Goal: Task Accomplishment & Management: Manage account settings

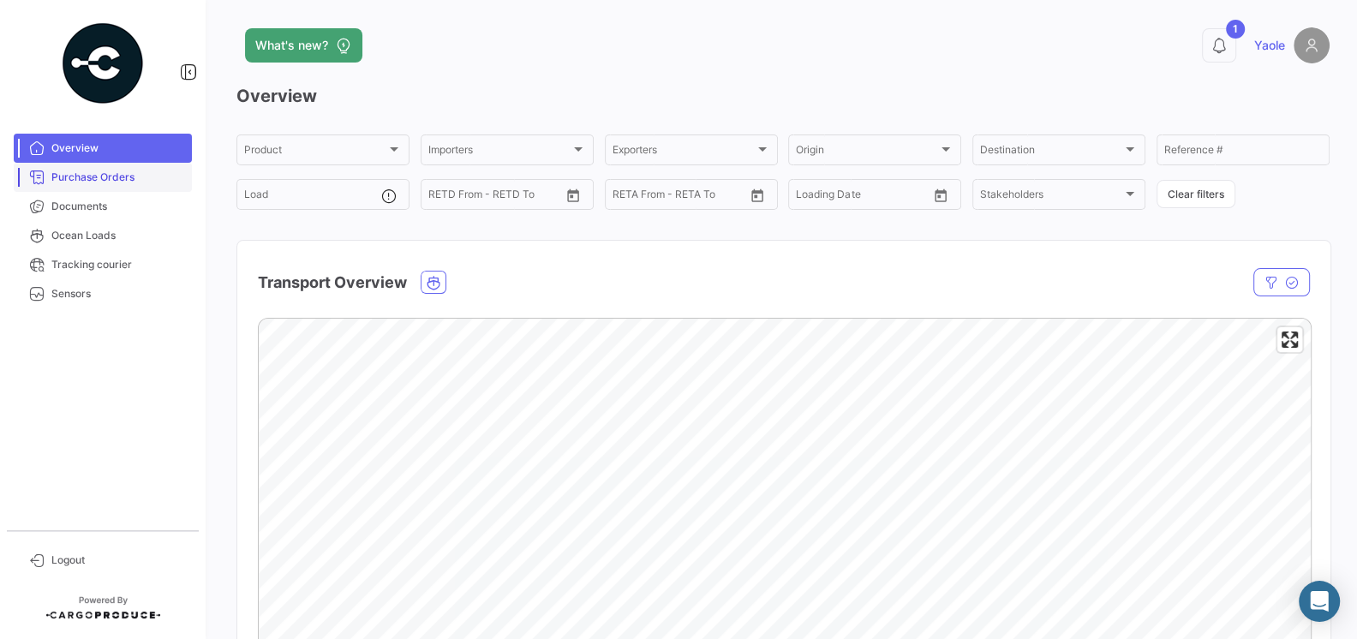
click at [128, 180] on span "Purchase Orders" at bounding box center [118, 177] width 134 height 15
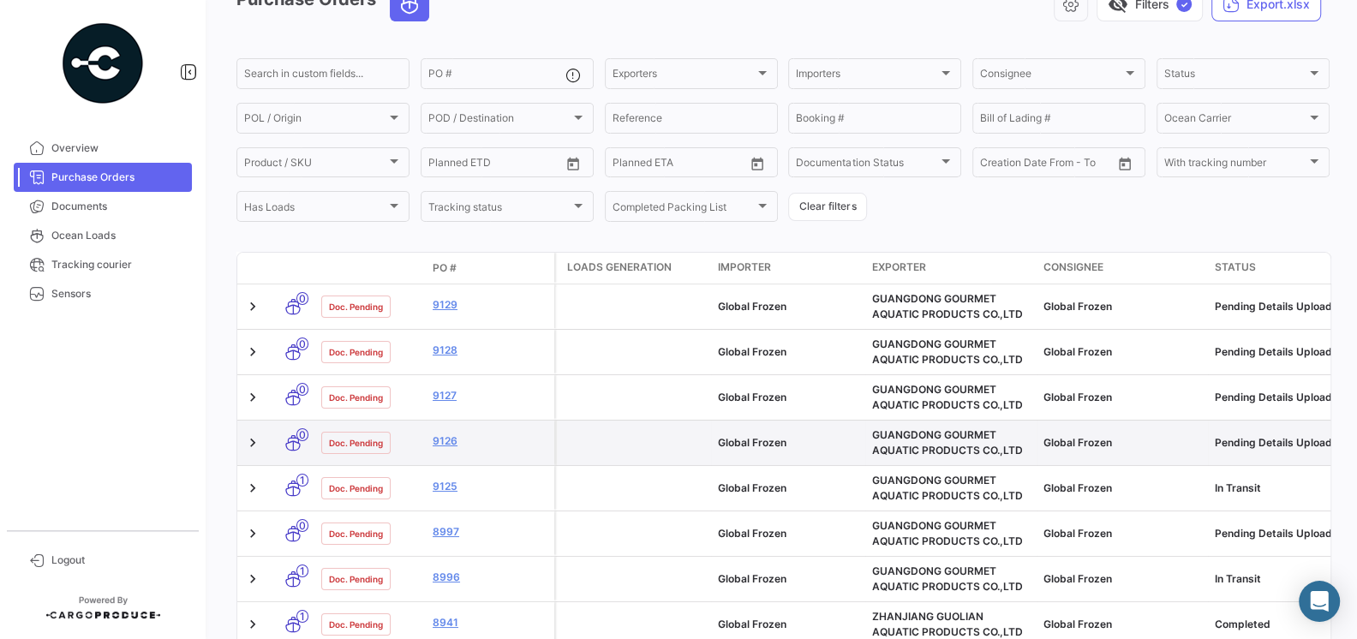
scroll to position [99, 0]
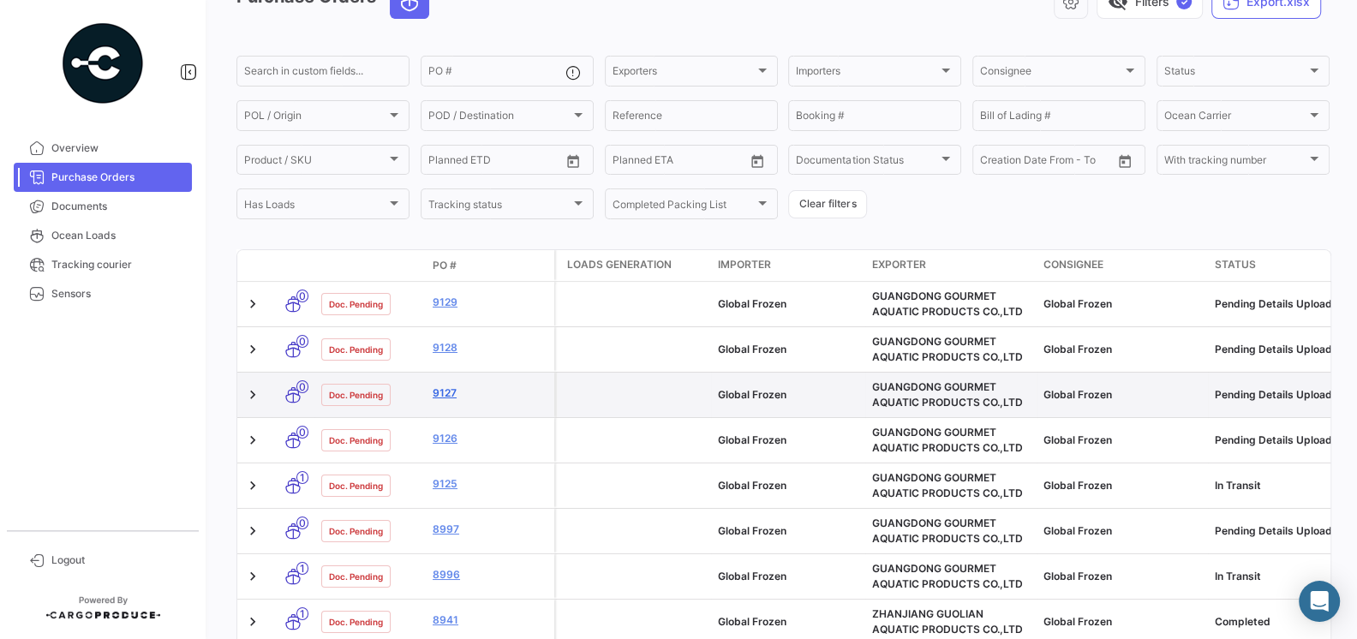
click at [448, 391] on link "9127" at bounding box center [489, 392] width 115 height 15
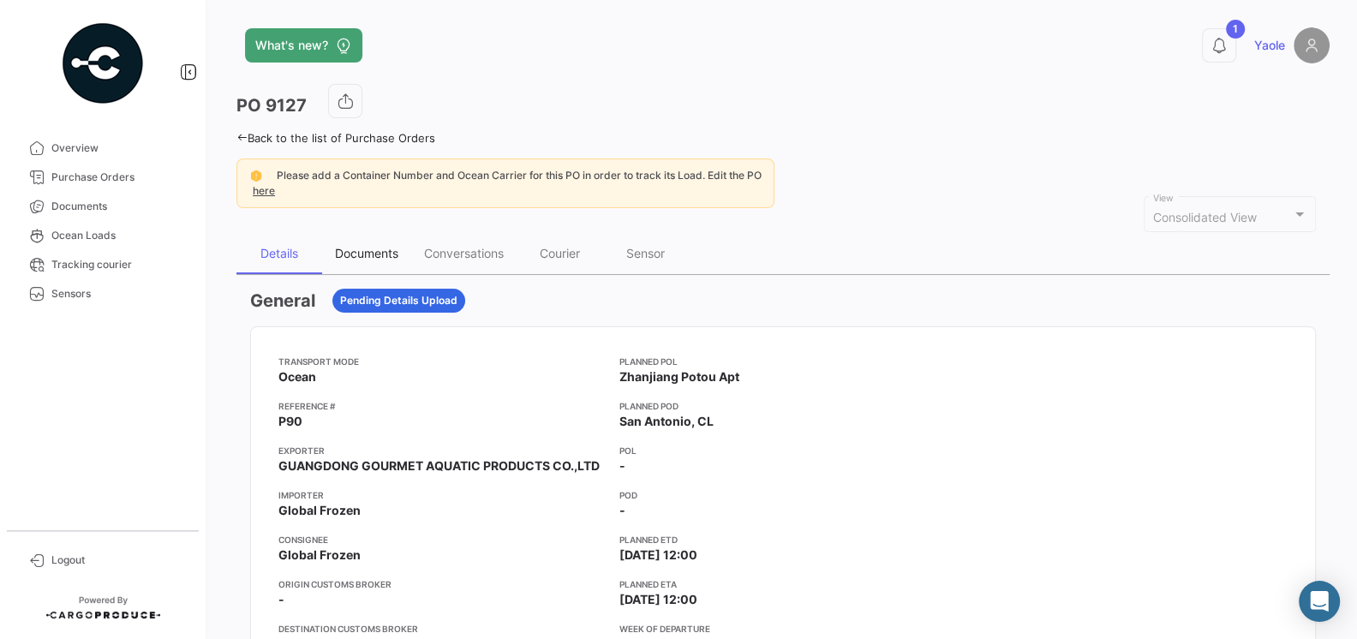
click at [354, 242] on div "Documents" at bounding box center [366, 253] width 89 height 41
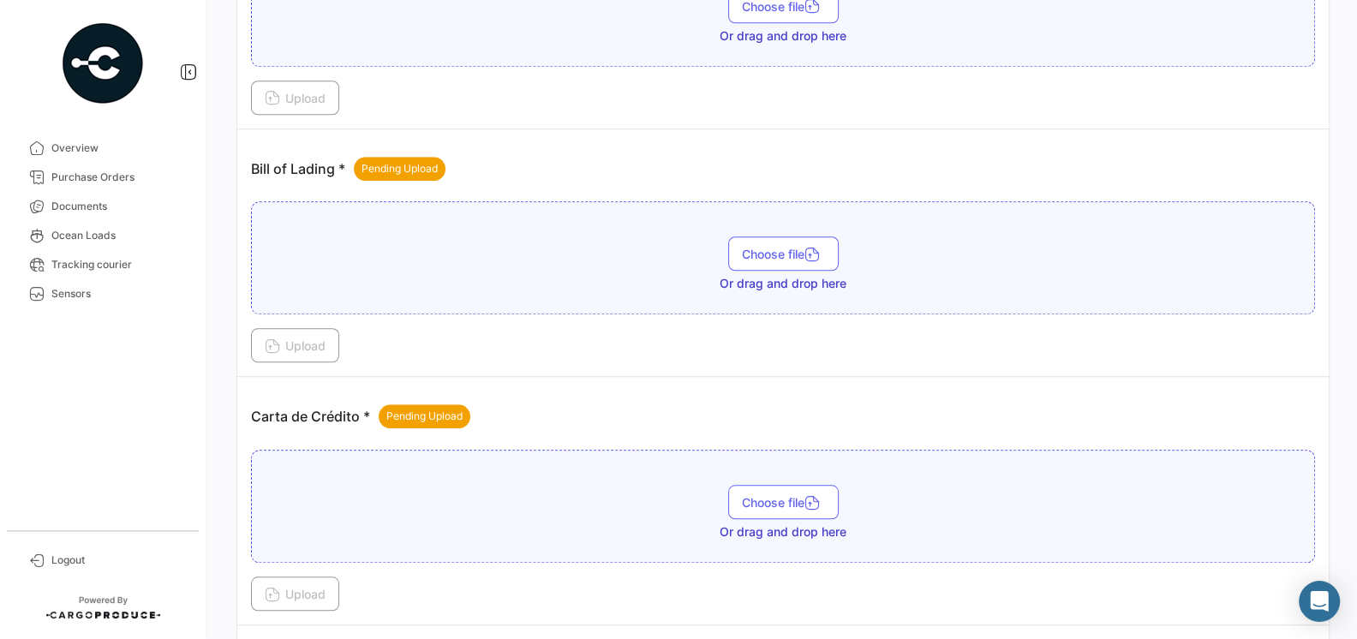
scroll to position [1216, 0]
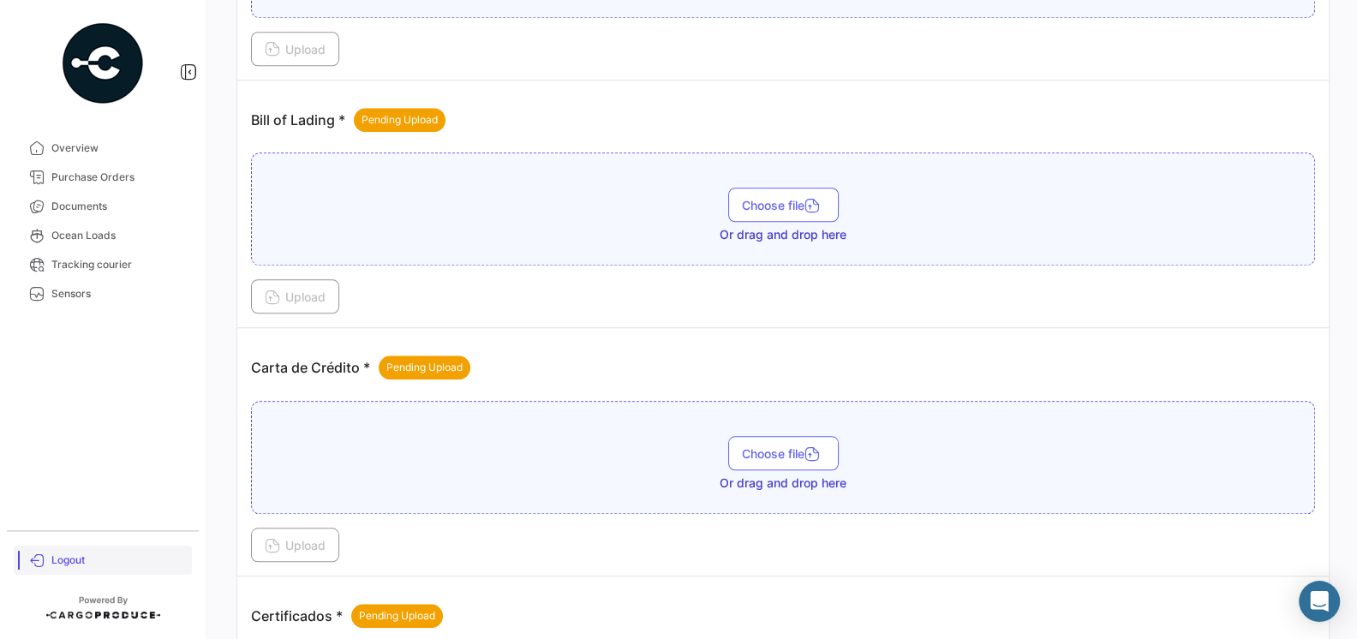
click at [57, 561] on span "Logout" at bounding box center [118, 559] width 134 height 15
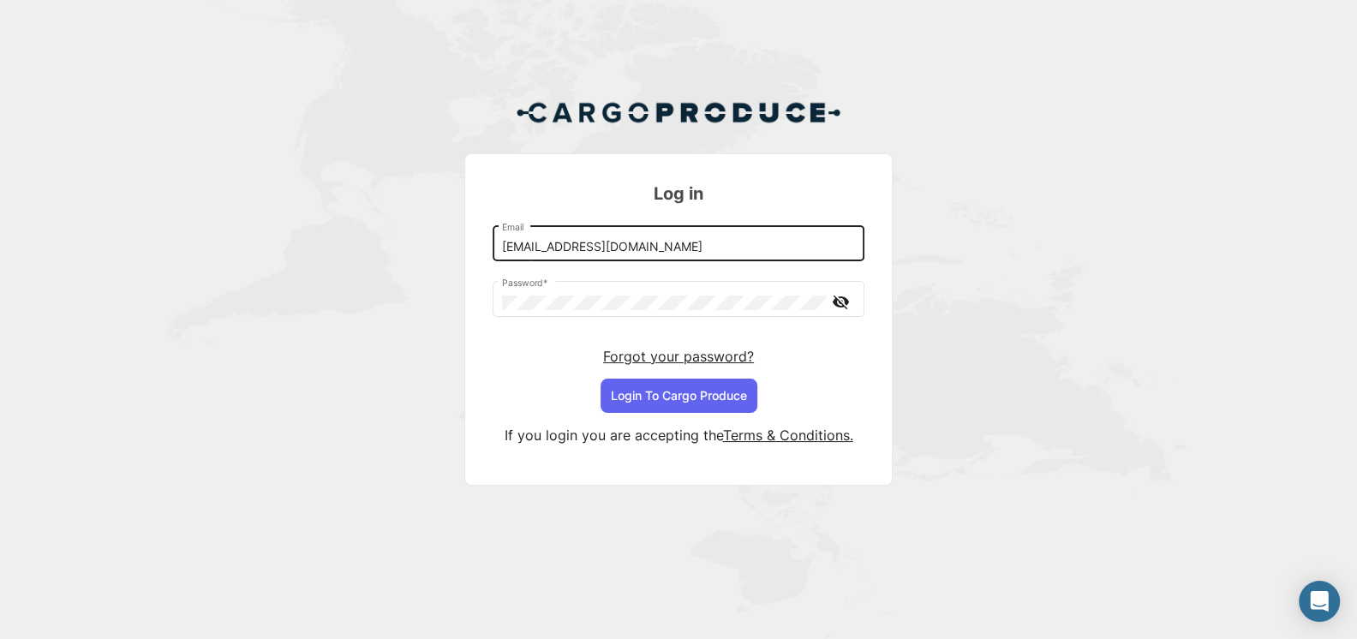
click at [644, 252] on input "[EMAIL_ADDRESS][DOMAIN_NAME]" at bounding box center [679, 247] width 354 height 15
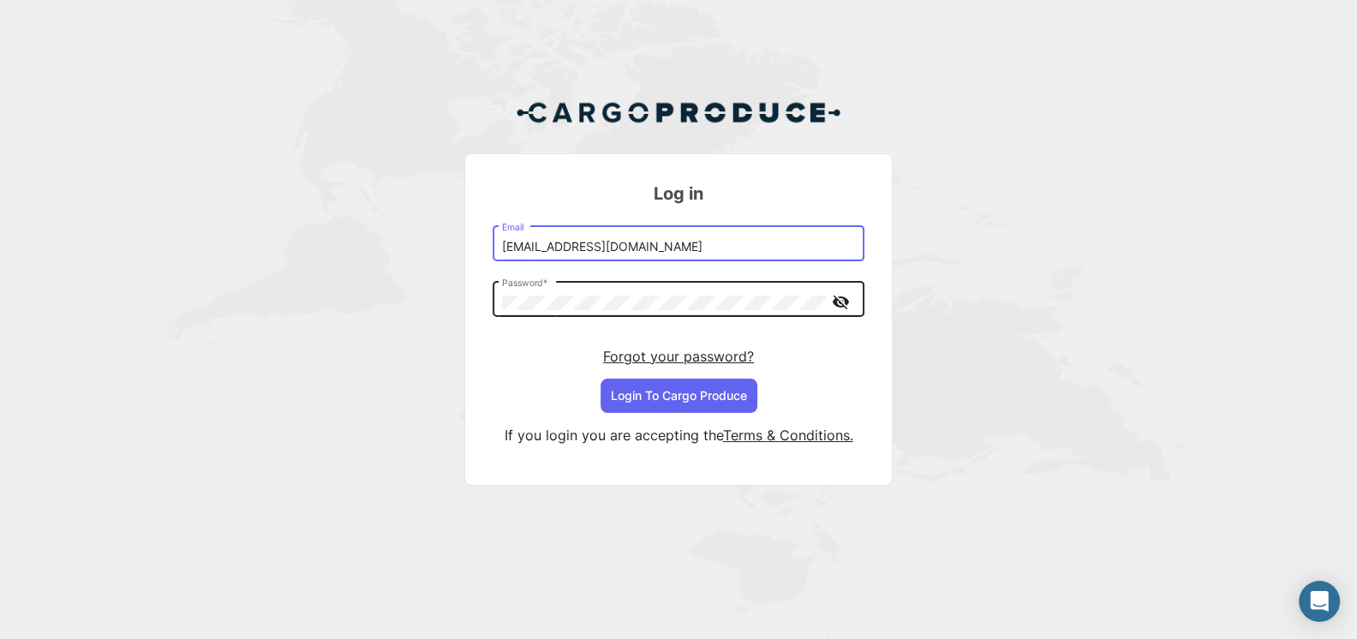
type input "[EMAIL_ADDRESS][DOMAIN_NAME]"
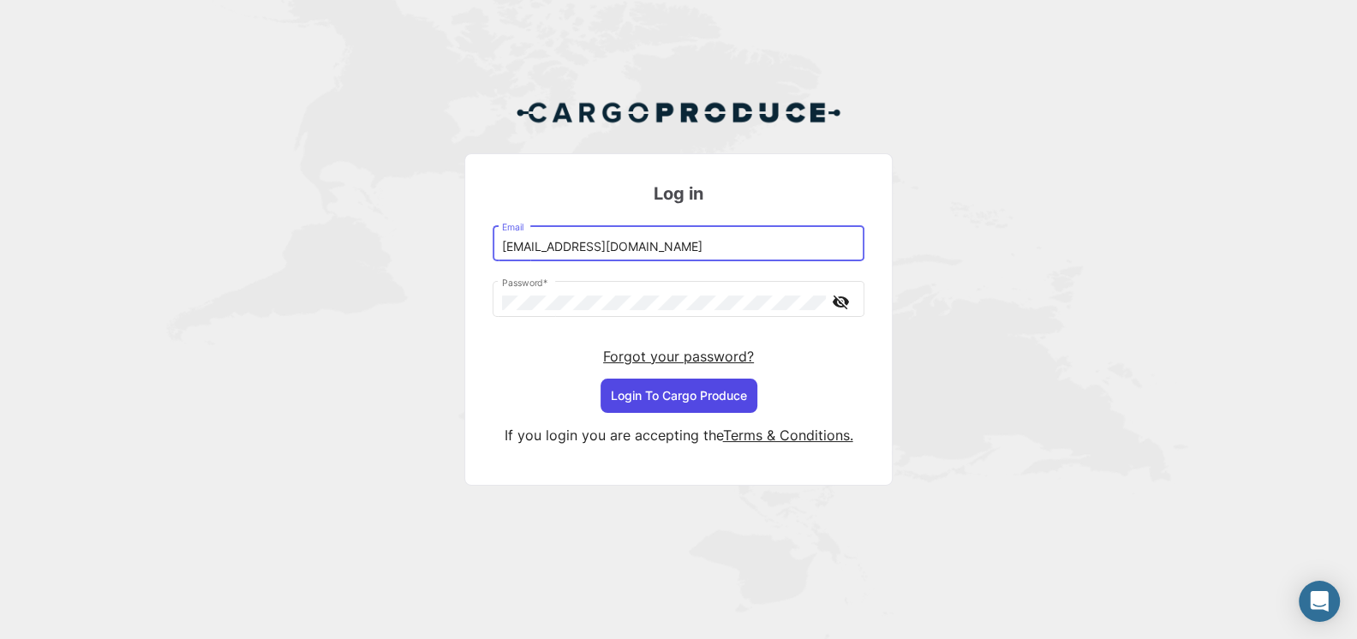
click at [664, 392] on button "Login To Cargo Produce" at bounding box center [678, 396] width 157 height 34
